Goal: Task Accomplishment & Management: Use online tool/utility

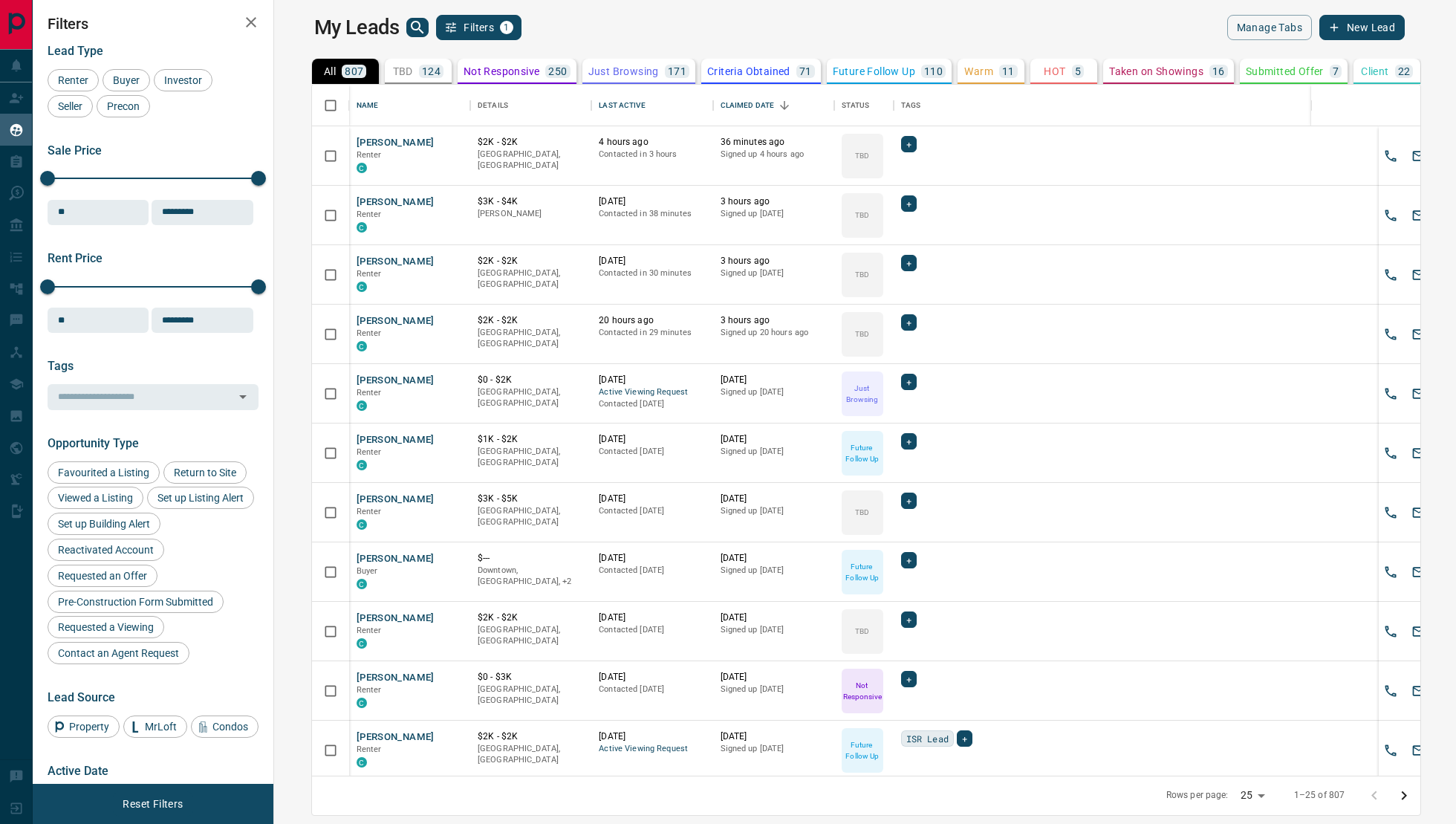
scroll to position [691, 1175]
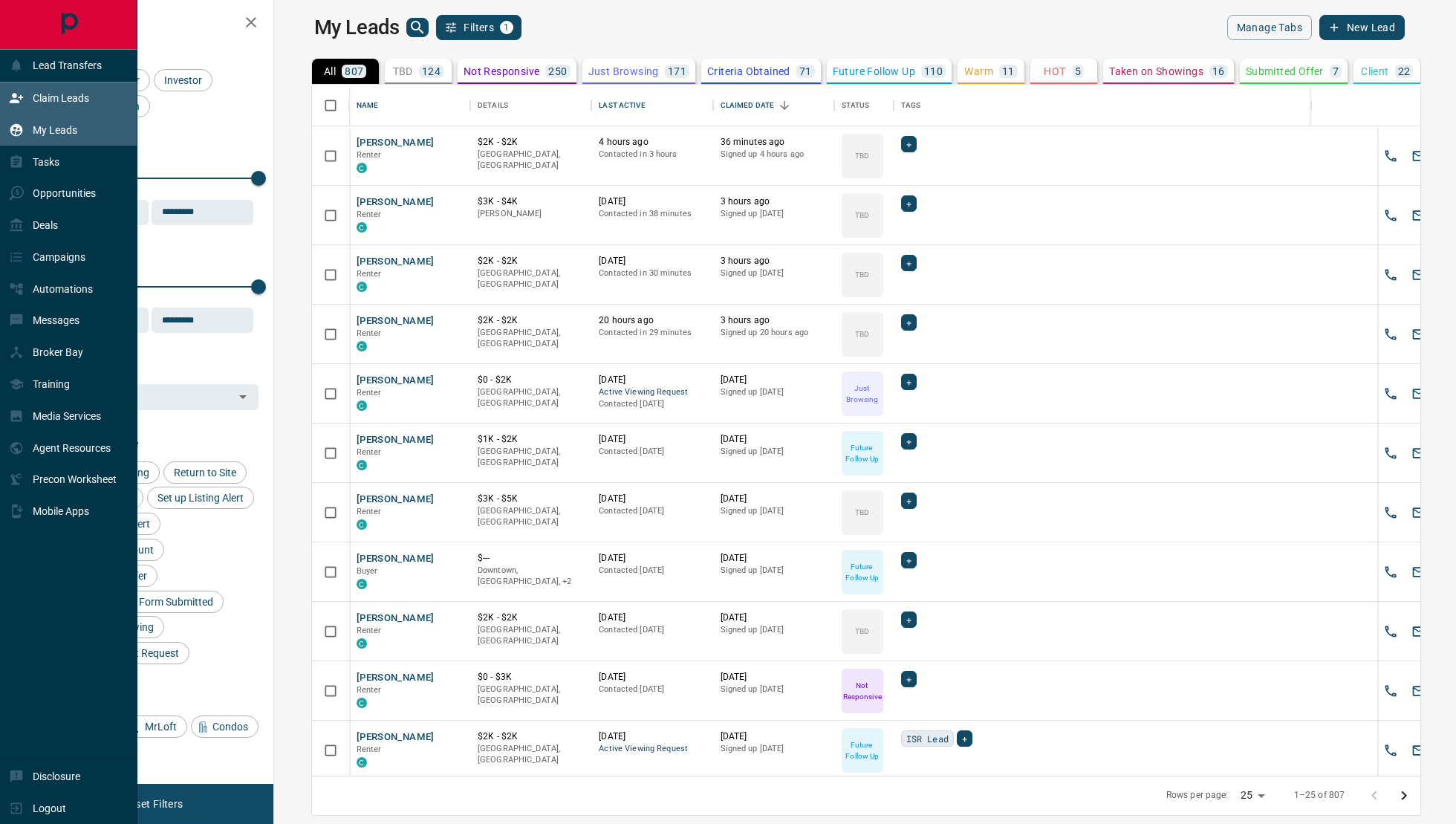
click at [15, 100] on icon at bounding box center [16, 98] width 14 height 10
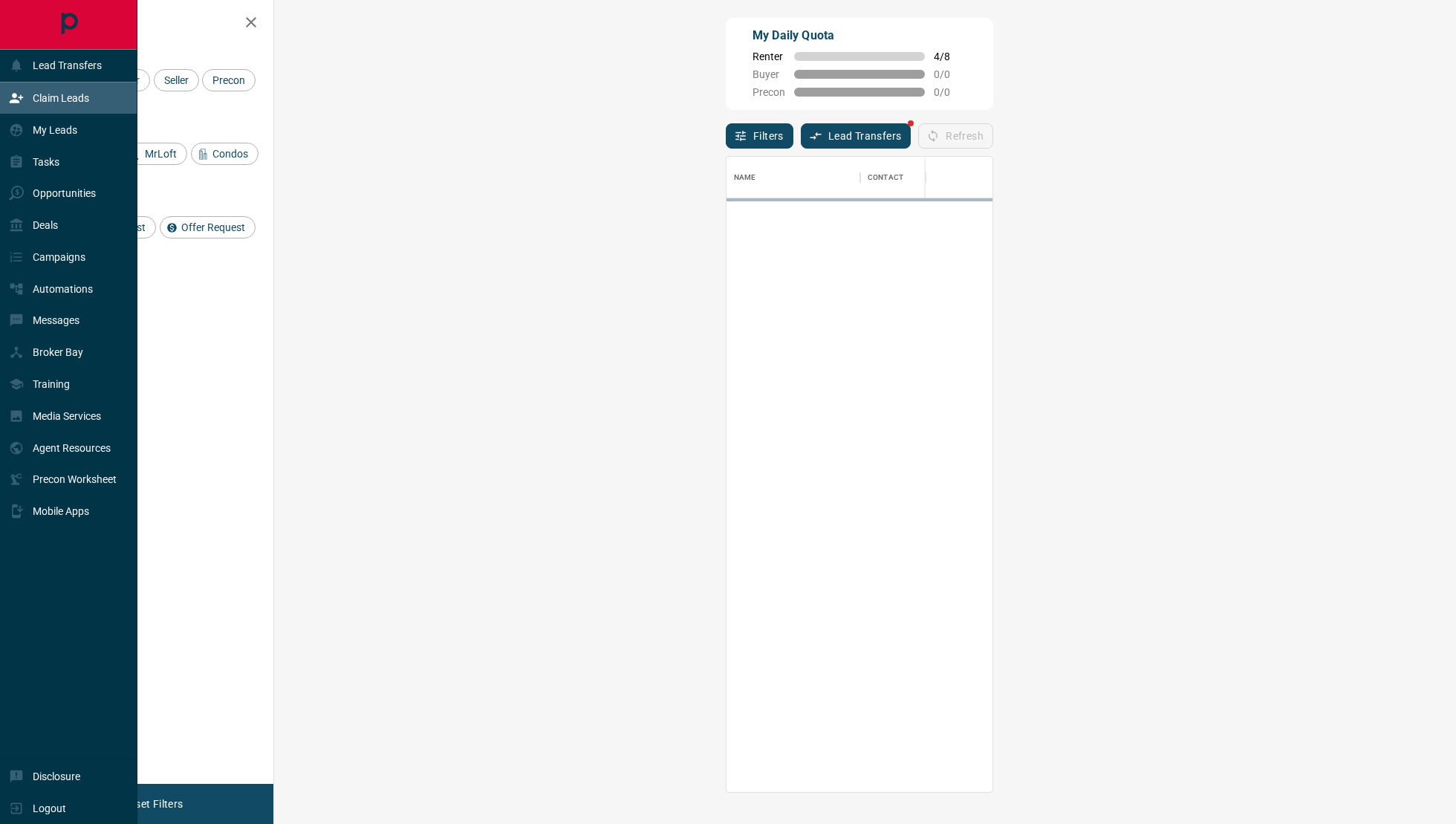
scroll to position [636, 1150]
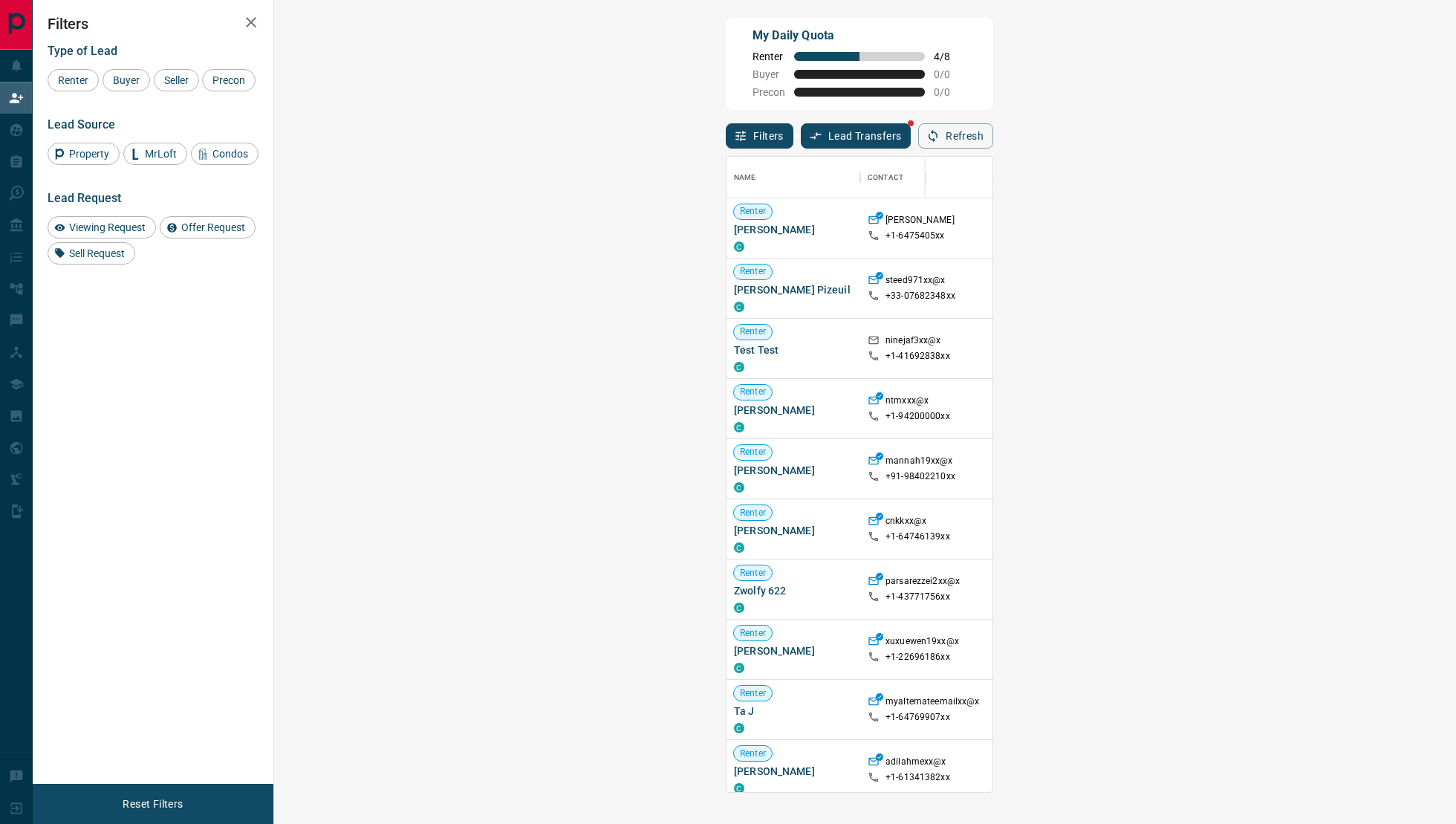
click at [809, 138] on icon "button" at bounding box center [816, 136] width 14 height 14
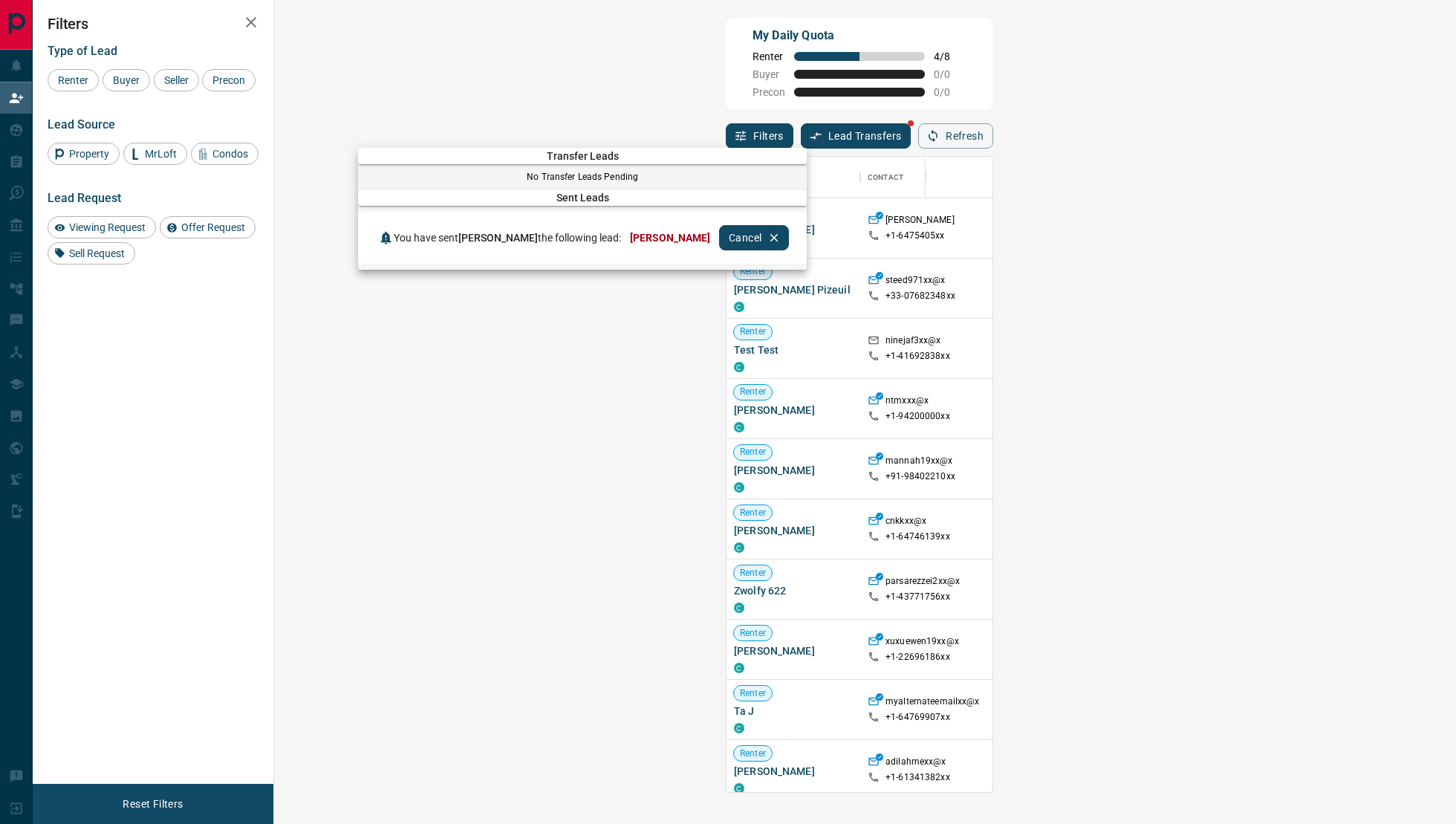
click at [37, 141] on div at bounding box center [728, 412] width 1456 height 824
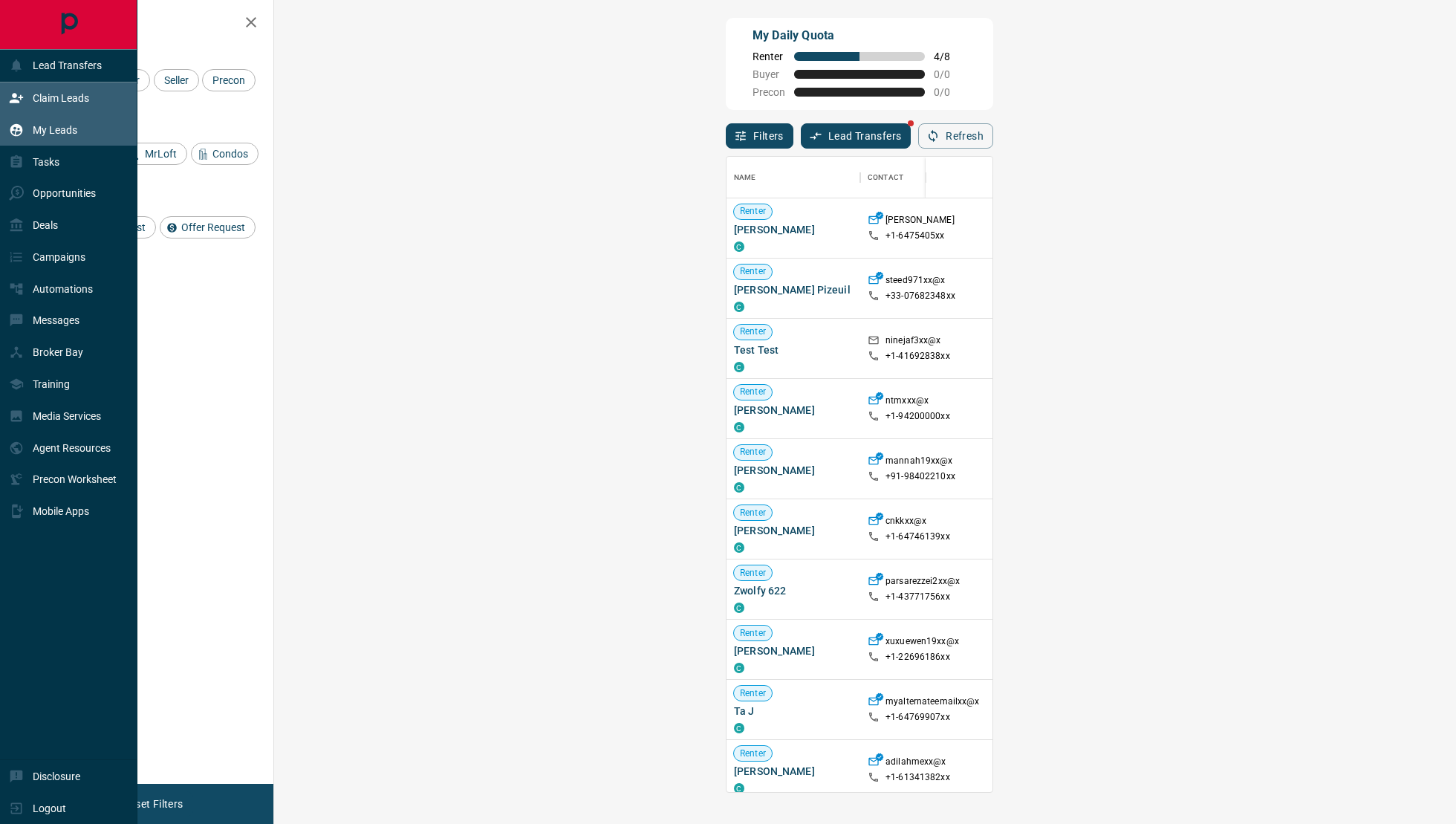
click at [14, 124] on icon at bounding box center [16, 129] width 13 height 13
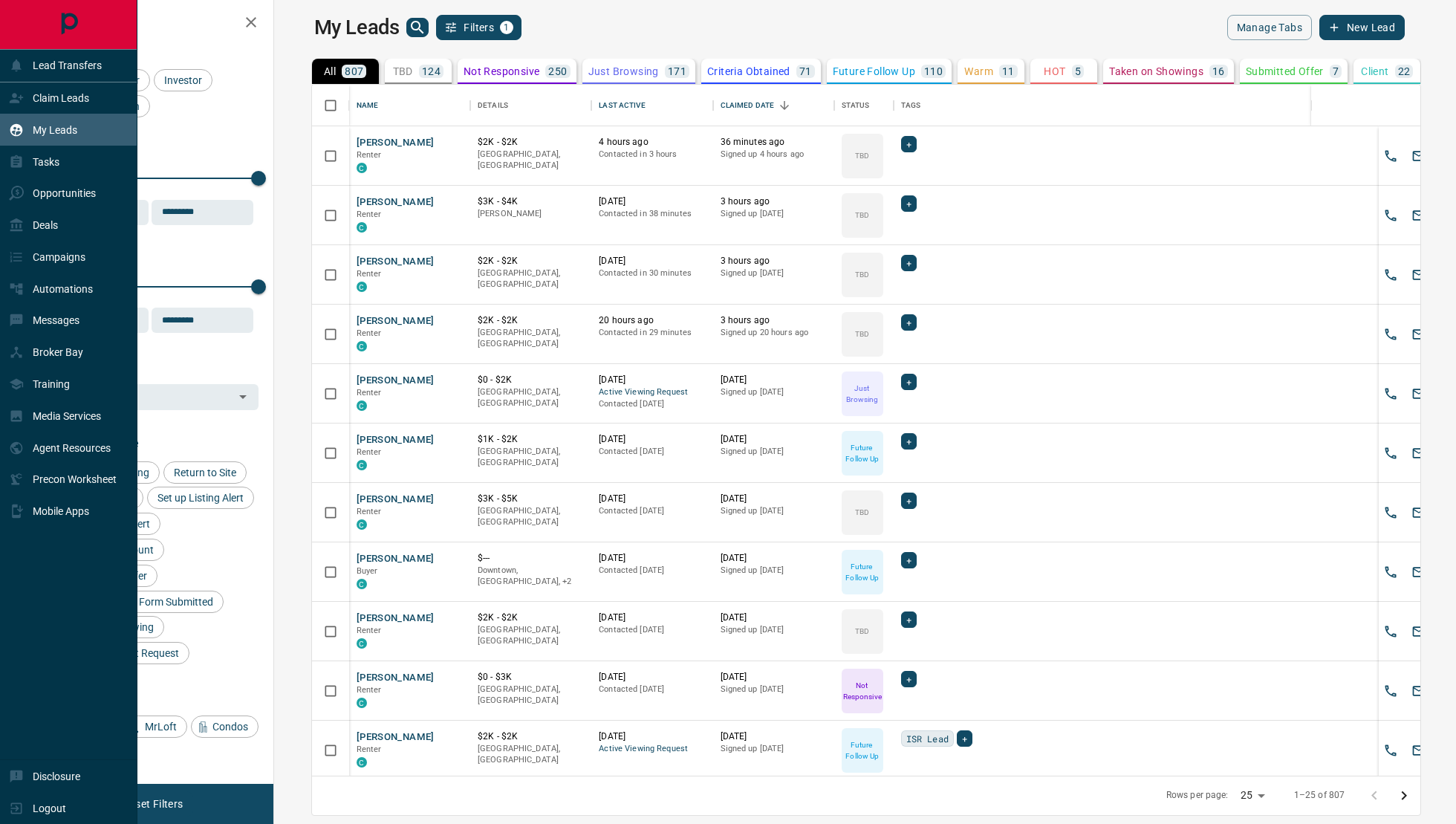
scroll to position [691, 1175]
click at [88, 110] on div "Claim Leads" at bounding box center [69, 98] width 138 height 32
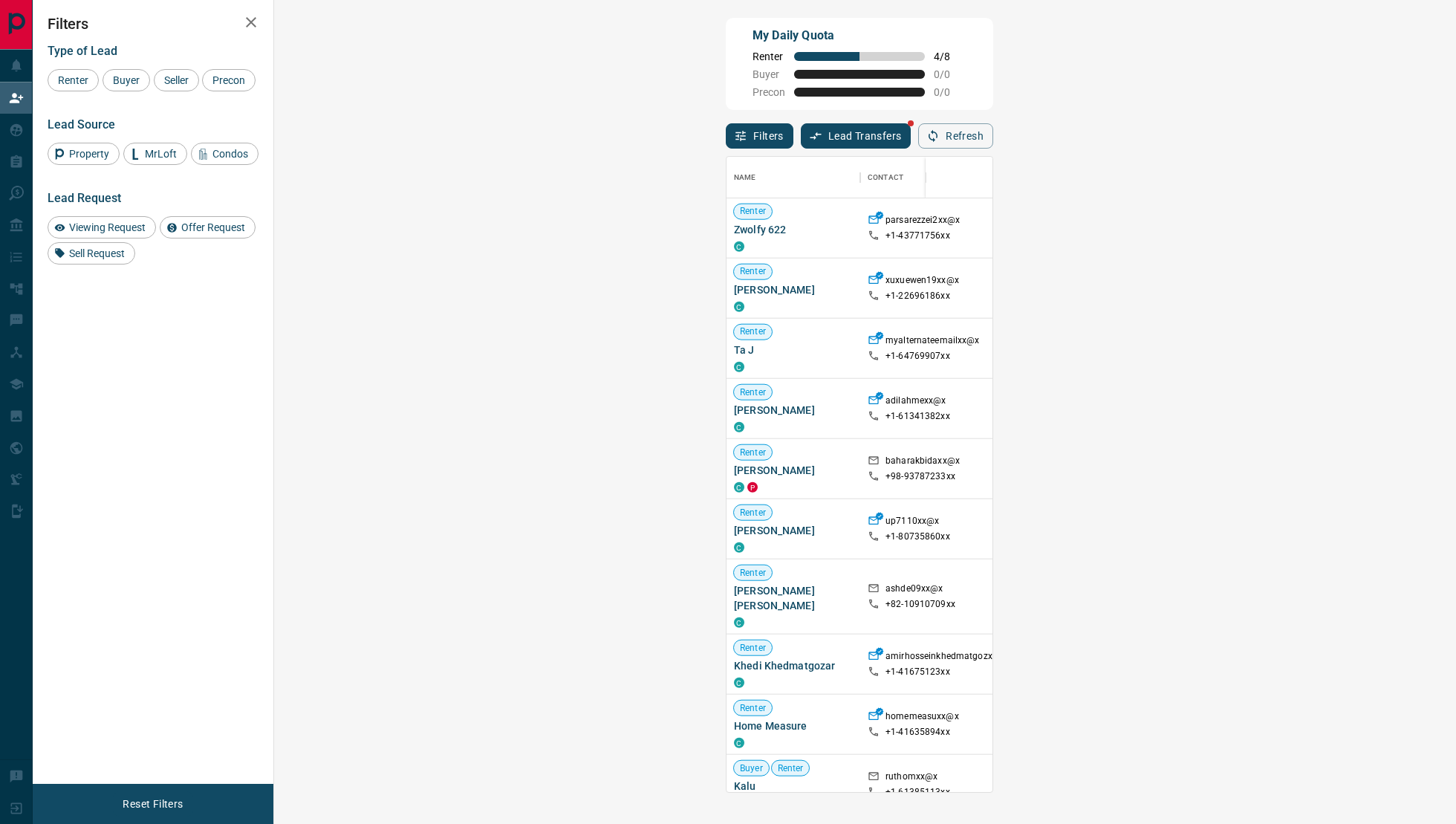
scroll to position [375, 0]
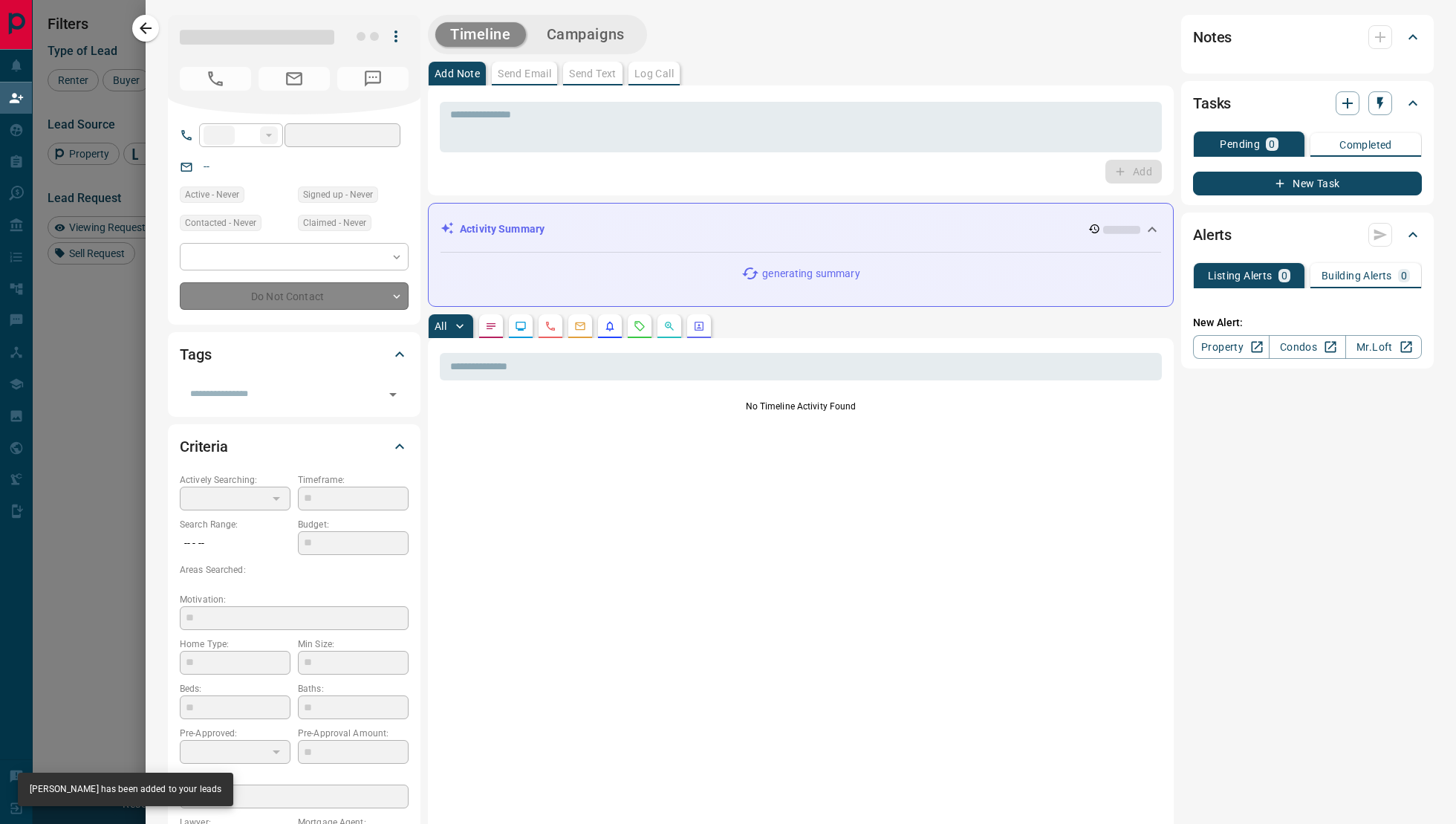
type input "**"
type input "**********"
type input "**"
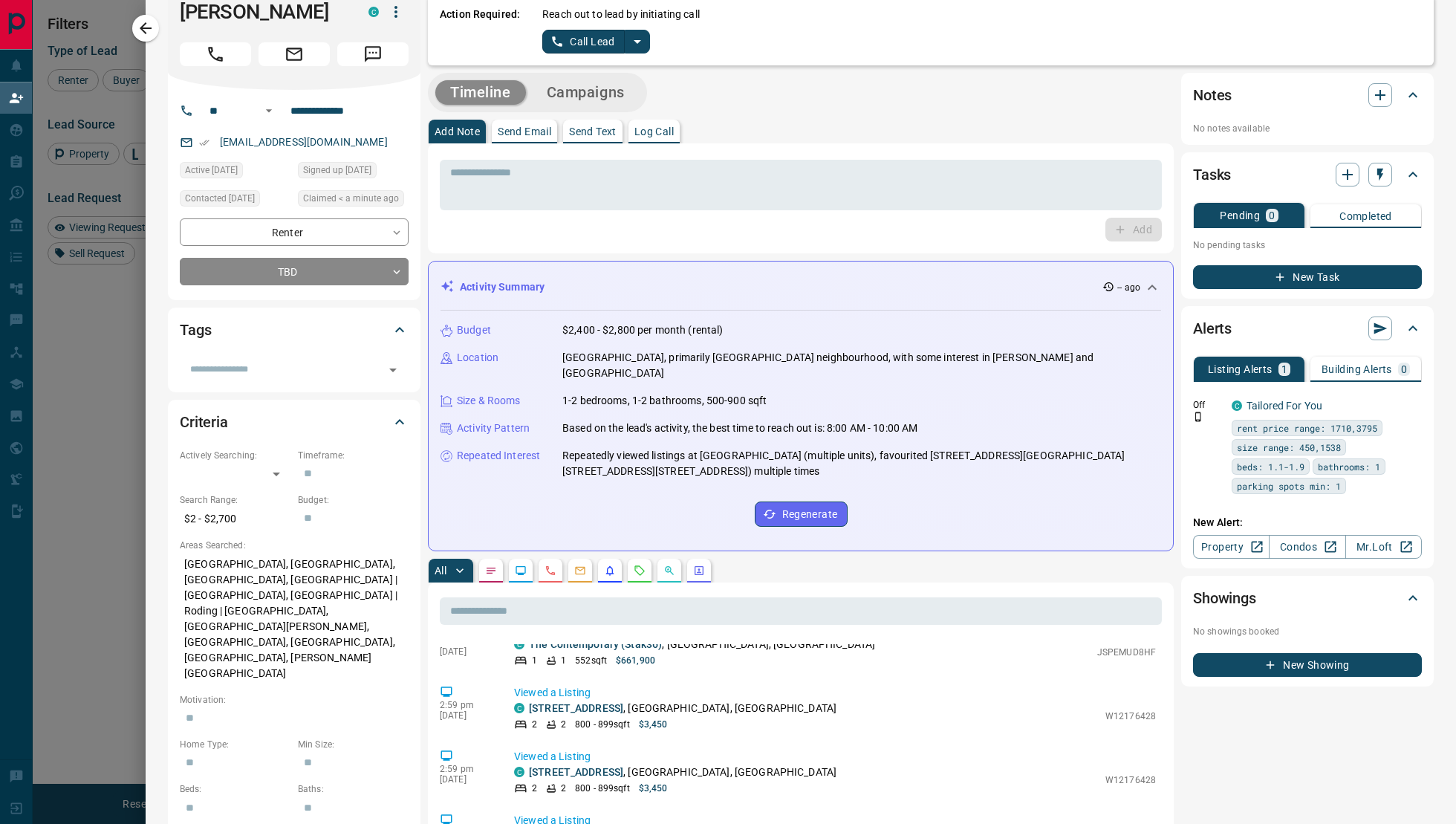
scroll to position [0, 0]
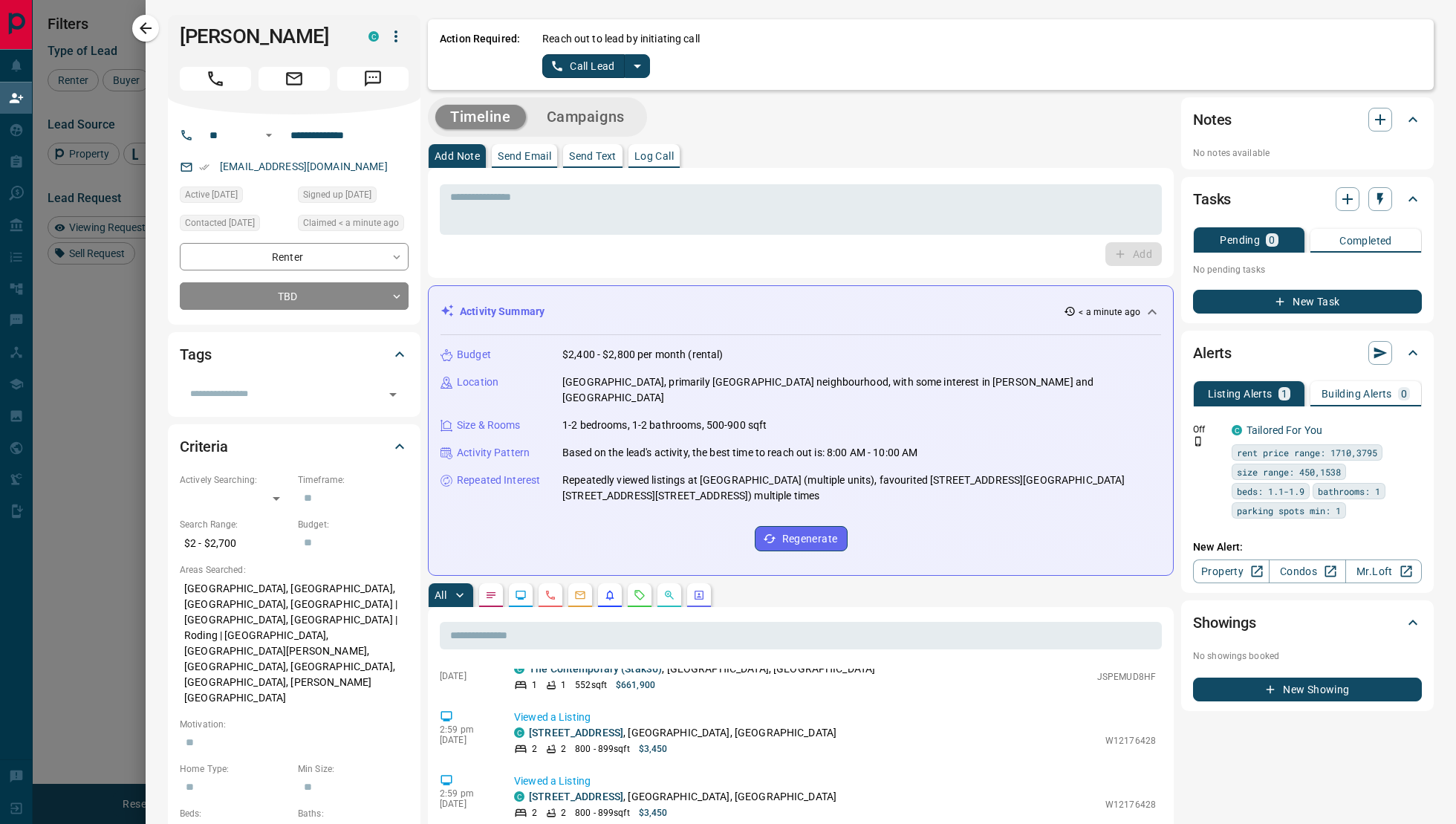
click at [639, 66] on icon "split button" at bounding box center [637, 66] width 17 height 17
click at [589, 135] on ul "Call Lead Log Manual Call" at bounding box center [596, 107] width 91 height 56
click at [589, 127] on li "Log Manual Call" at bounding box center [596, 117] width 91 height 22
click at [569, 74] on button "Log Manual Call" at bounding box center [591, 66] width 98 height 24
click at [556, 72] on button "Yes" at bounding box center [557, 66] width 30 height 23
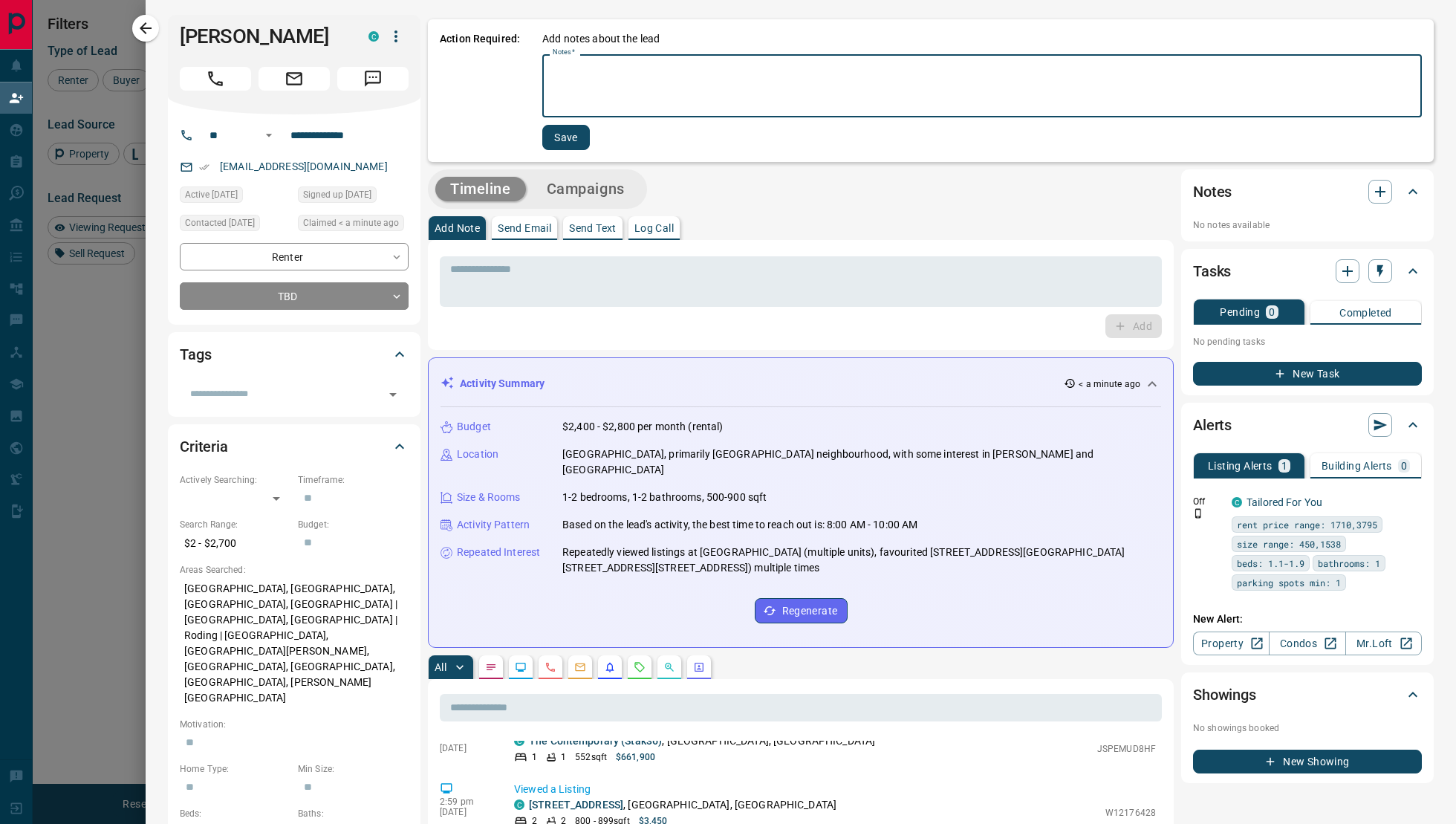
click at [583, 82] on textarea "Notes   *" at bounding box center [982, 86] width 859 height 50
type textarea "*"
click at [563, 141] on button "Save" at bounding box center [564, 137] width 47 height 25
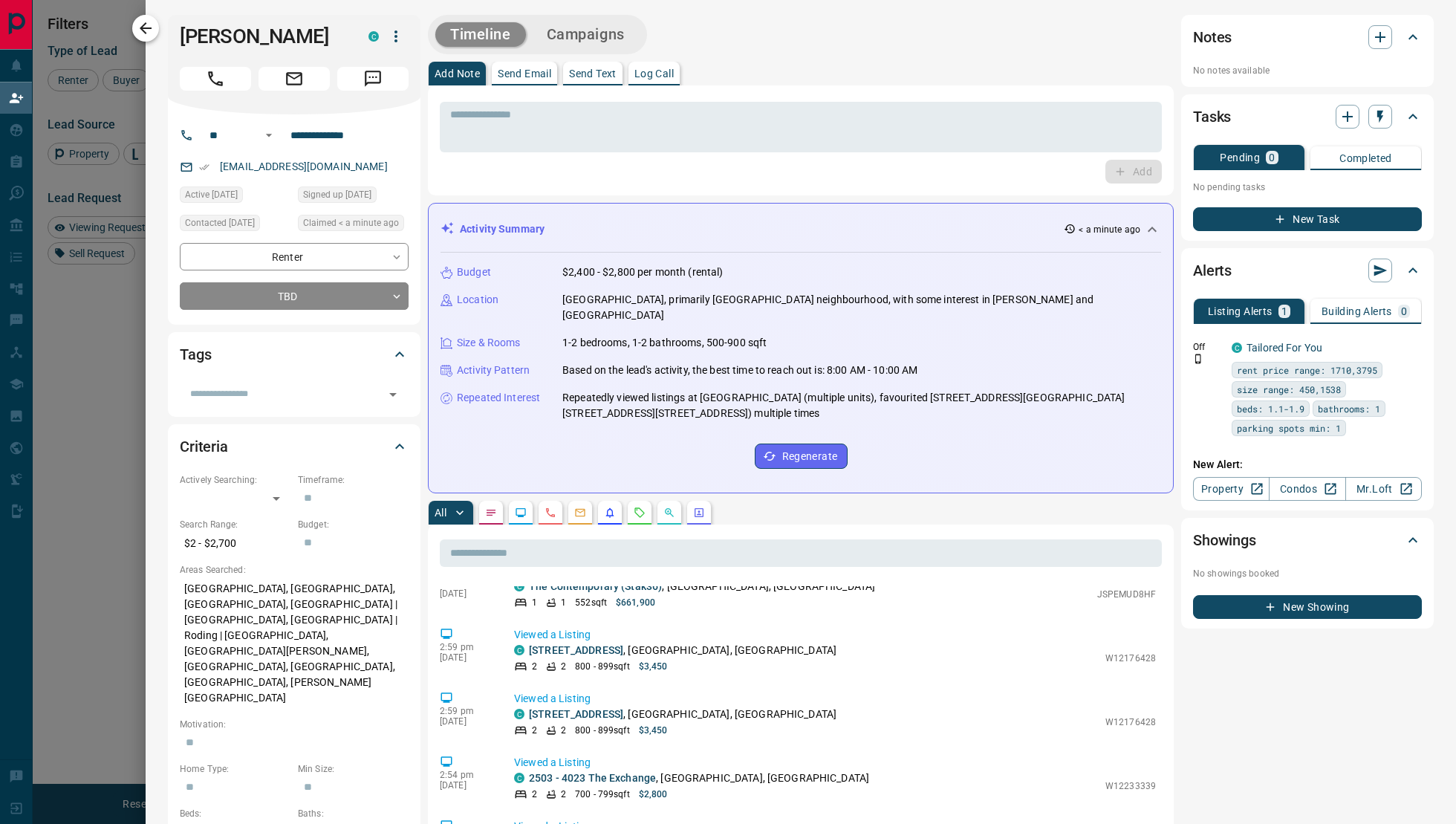
click at [146, 17] on button "button" at bounding box center [146, 28] width 27 height 27
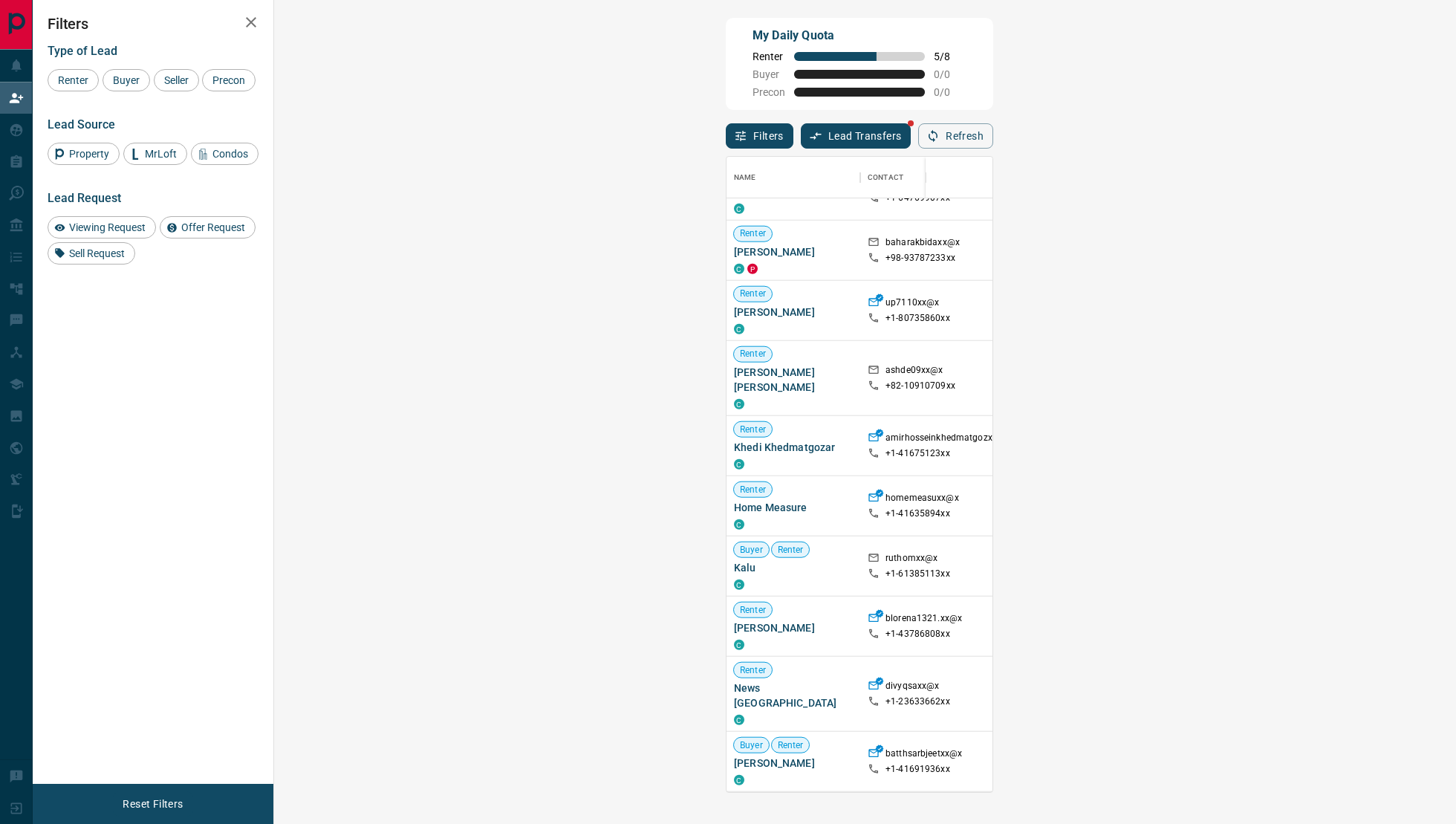
scroll to position [548, 0]
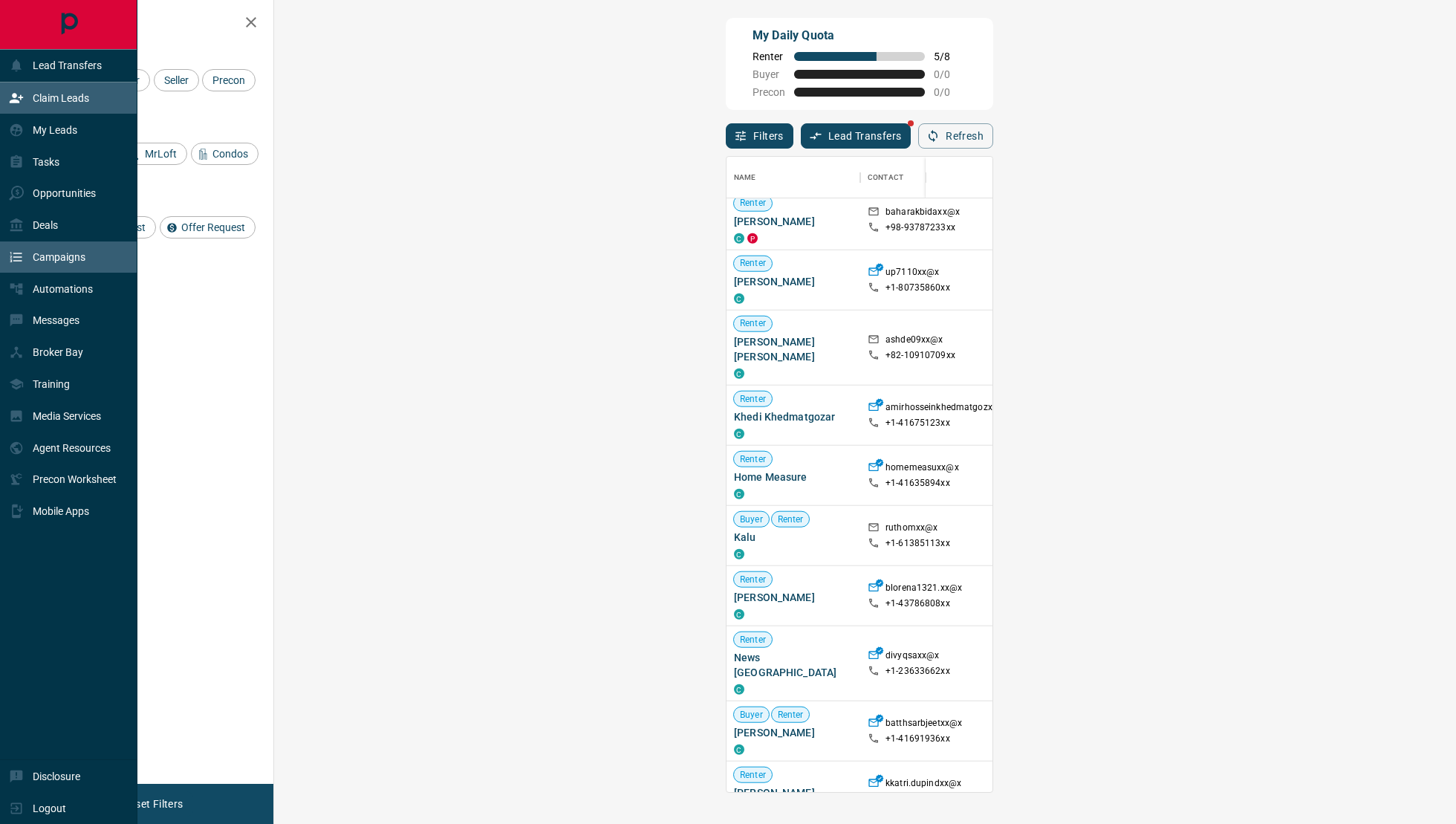
click at [21, 254] on icon at bounding box center [15, 257] width 15 height 15
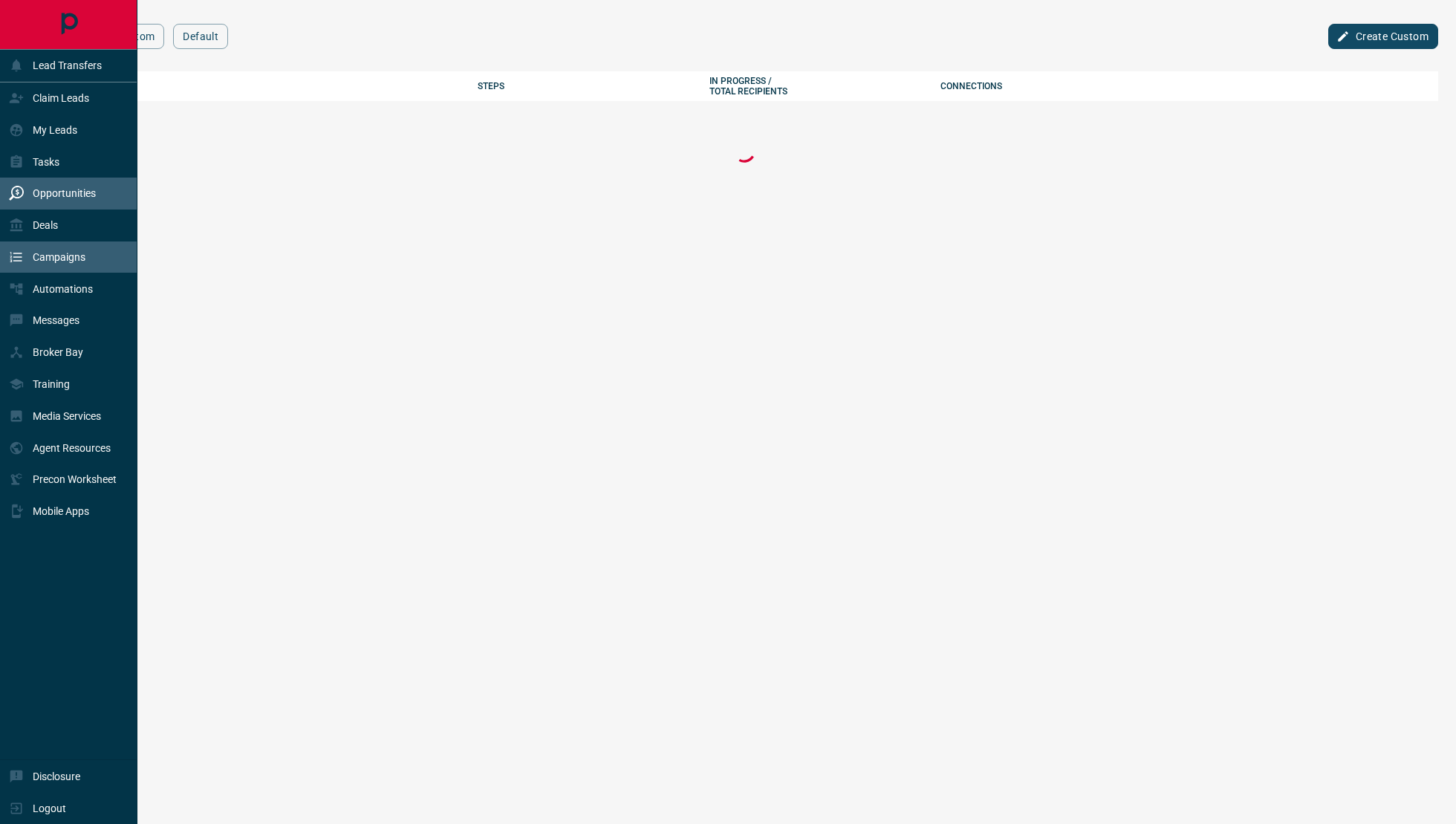
click at [46, 203] on div "Opportunities" at bounding box center [52, 193] width 87 height 24
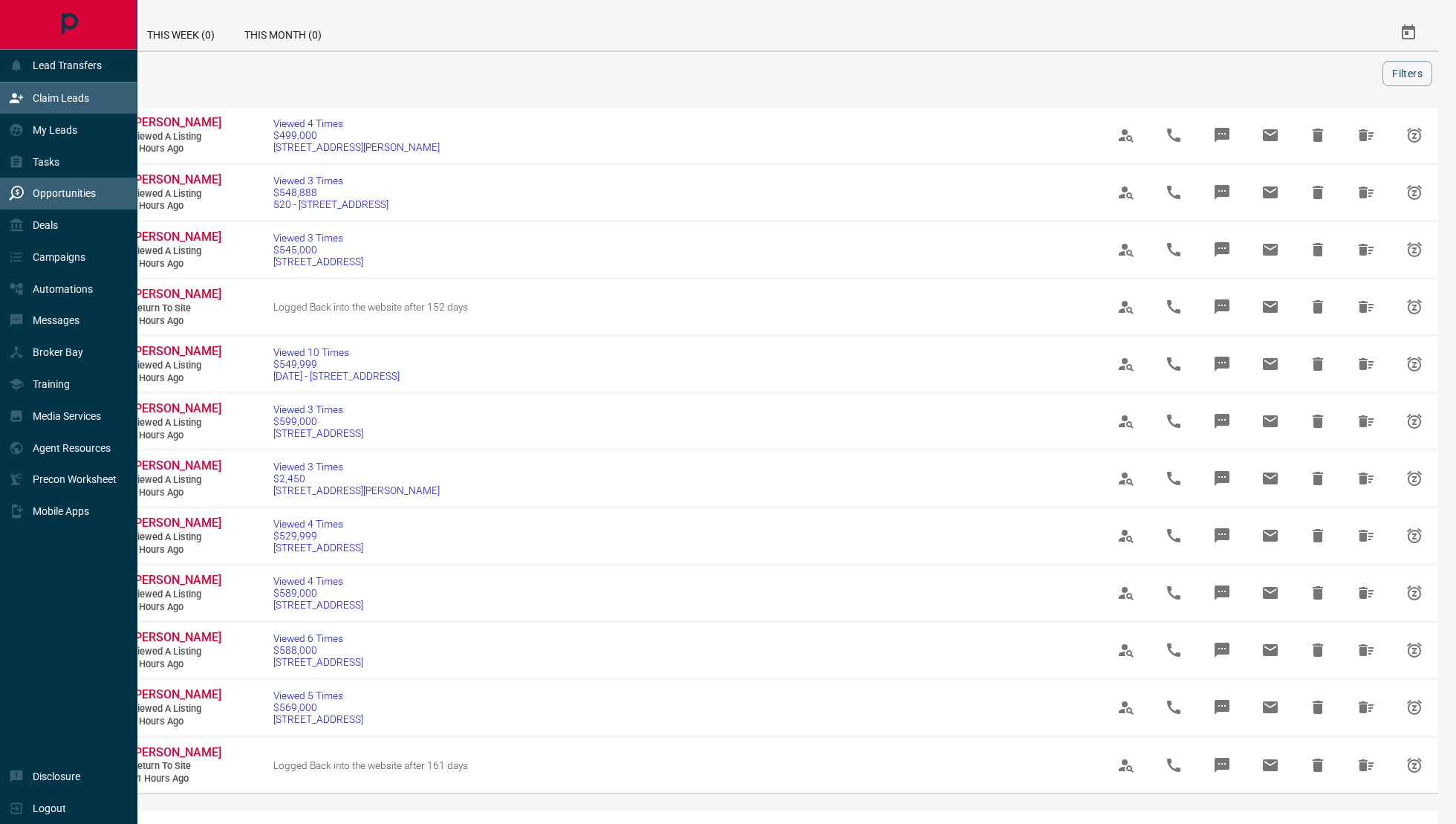
click at [20, 97] on icon at bounding box center [16, 98] width 14 height 10
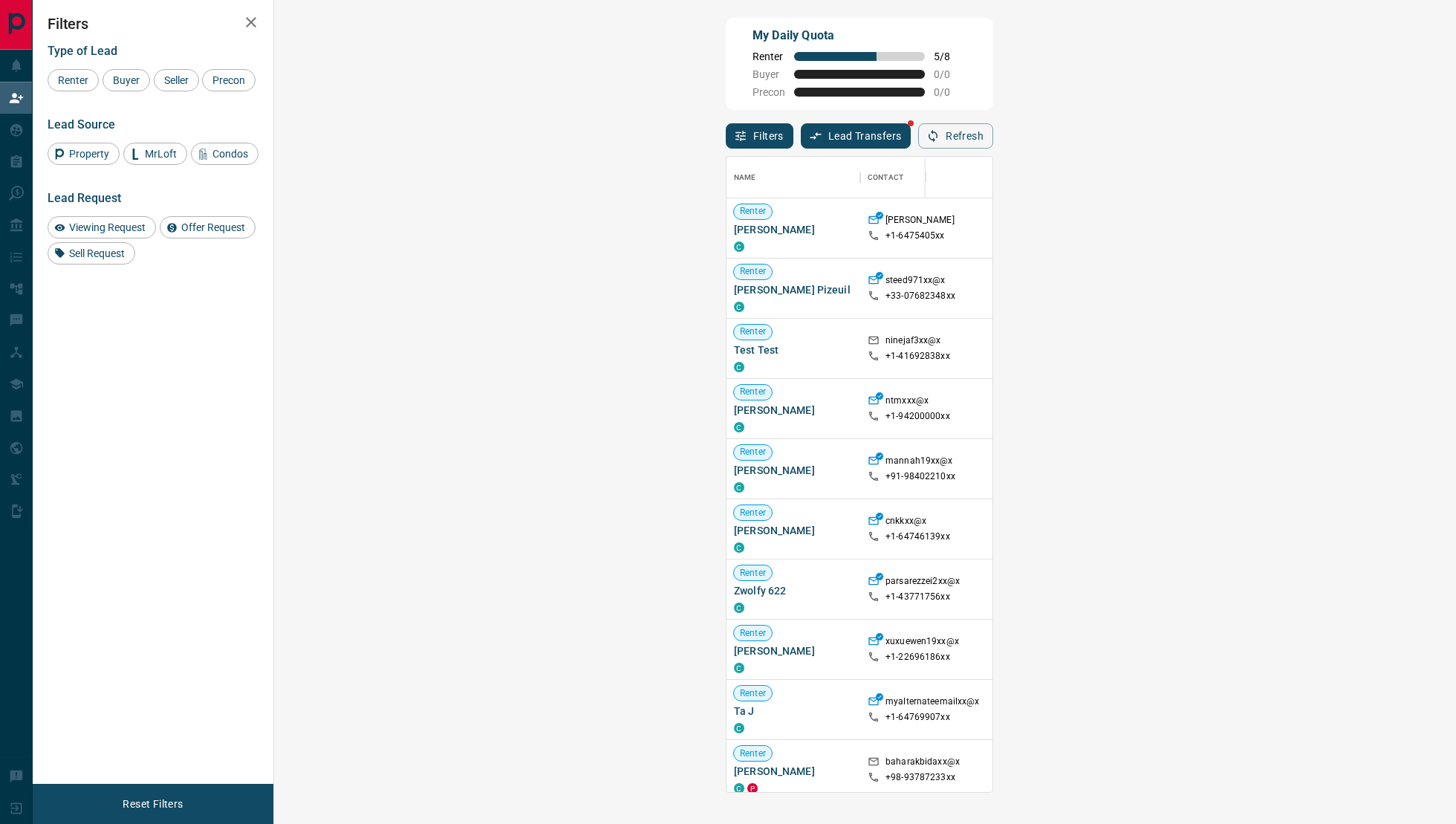
scroll to position [636, 1150]
click at [801, 143] on button "Lead Transfers" at bounding box center [856, 136] width 110 height 25
